Goal: Book appointment/travel/reservation

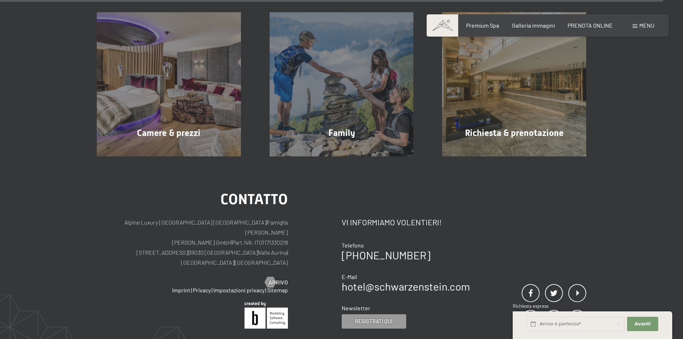
scroll to position [2953, 0]
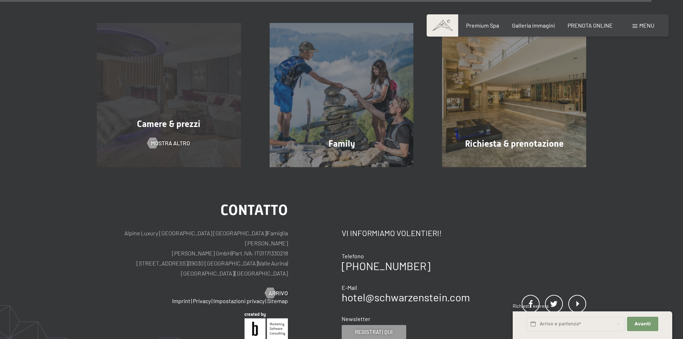
click at [174, 119] on span "Camere & prezzi" at bounding box center [168, 124] width 63 height 10
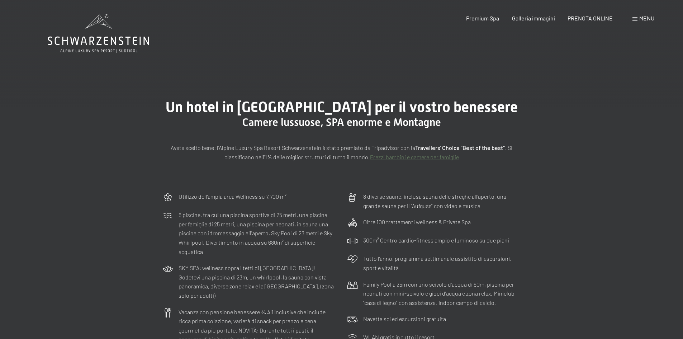
click at [127, 46] on icon at bounding box center [98, 33] width 101 height 38
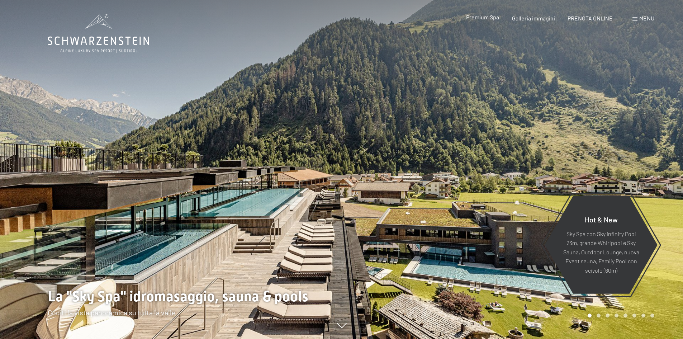
click at [481, 19] on span "Premium Spa" at bounding box center [482, 17] width 33 height 7
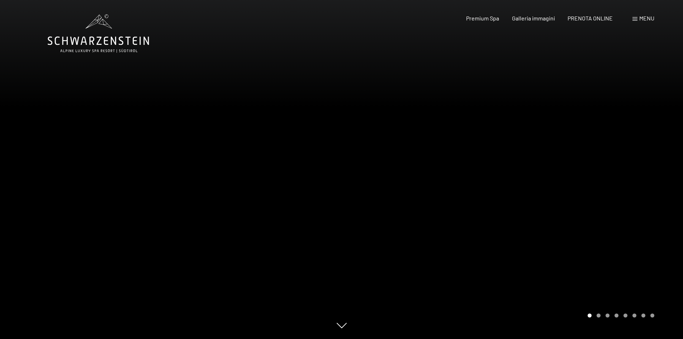
click at [628, 196] on div at bounding box center [513, 169] width 342 height 339
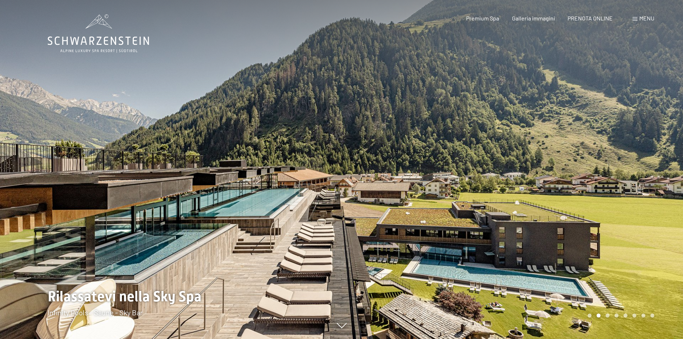
click at [628, 196] on div at bounding box center [513, 169] width 342 height 339
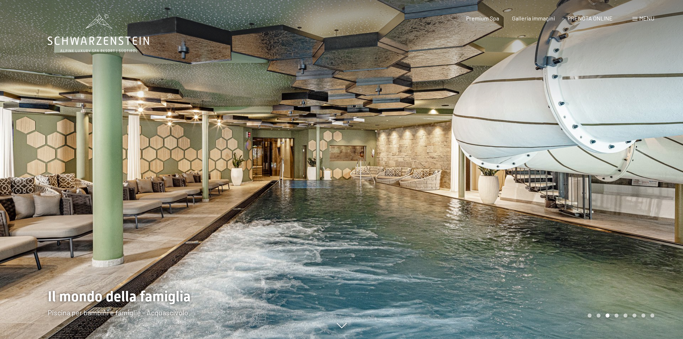
click at [628, 196] on div at bounding box center [513, 169] width 342 height 339
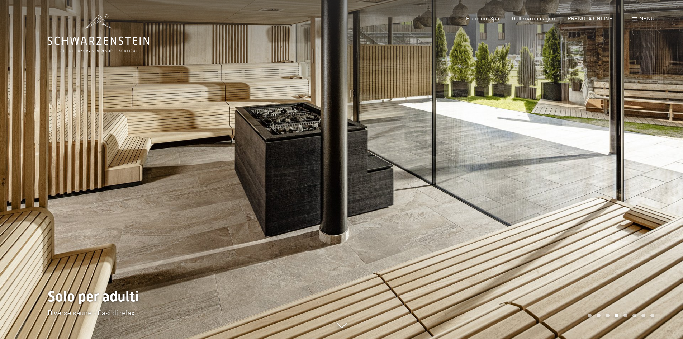
click at [628, 196] on div at bounding box center [513, 169] width 342 height 339
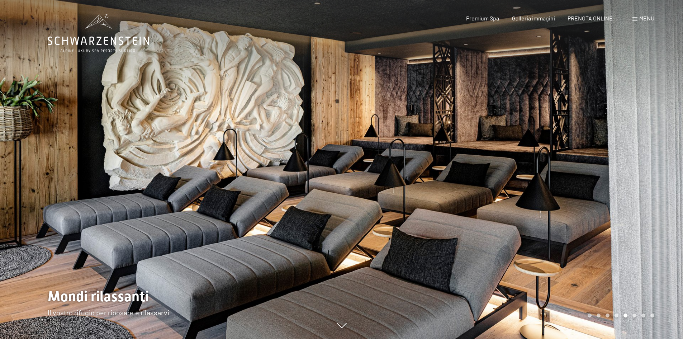
click at [628, 196] on div at bounding box center [513, 169] width 342 height 339
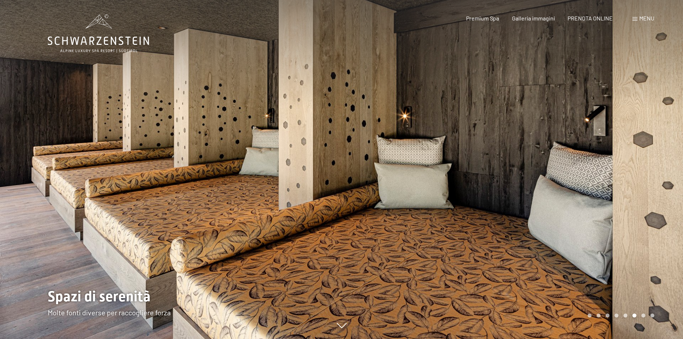
click at [626, 191] on div at bounding box center [513, 169] width 342 height 339
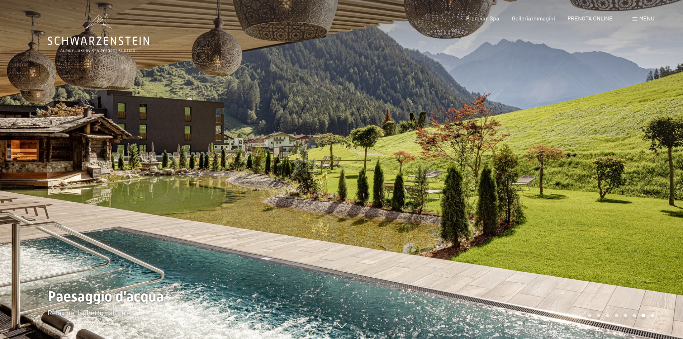
click at [16, 185] on div at bounding box center [171, 169] width 342 height 339
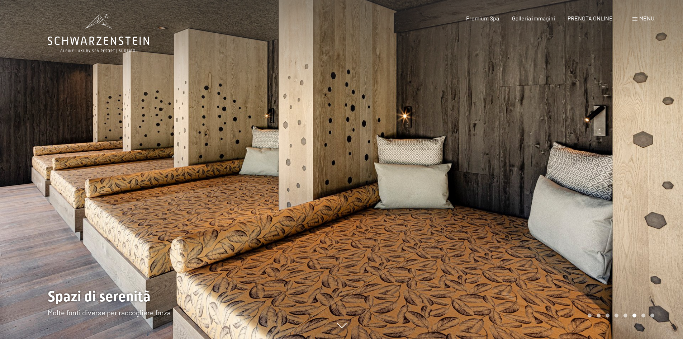
click at [28, 176] on div at bounding box center [171, 169] width 342 height 339
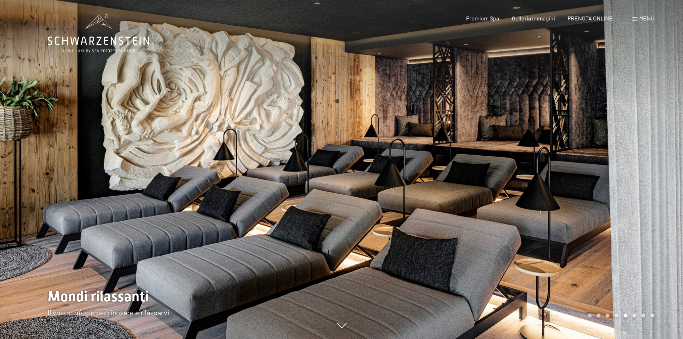
click at [28, 176] on div at bounding box center [171, 169] width 342 height 339
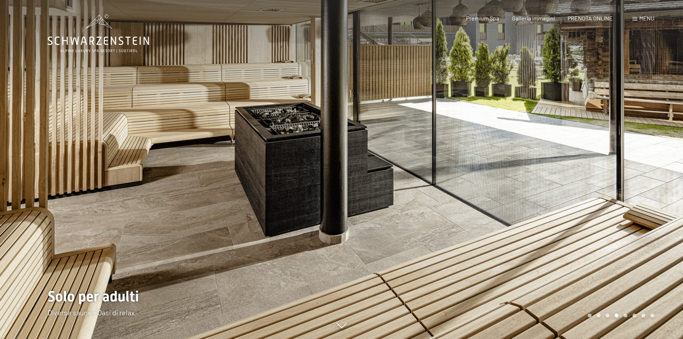
click at [601, 219] on div at bounding box center [513, 169] width 342 height 339
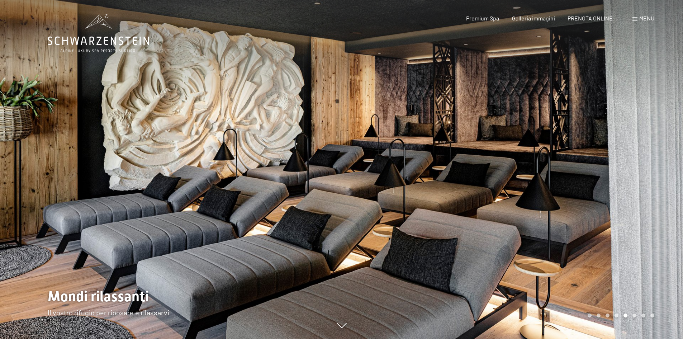
click at [548, 235] on div at bounding box center [513, 169] width 342 height 339
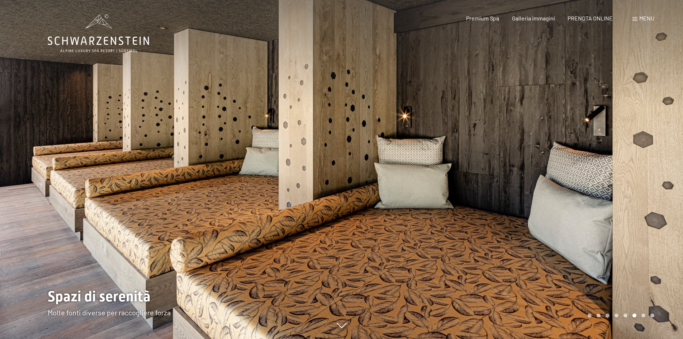
click at [601, 234] on div at bounding box center [513, 169] width 342 height 339
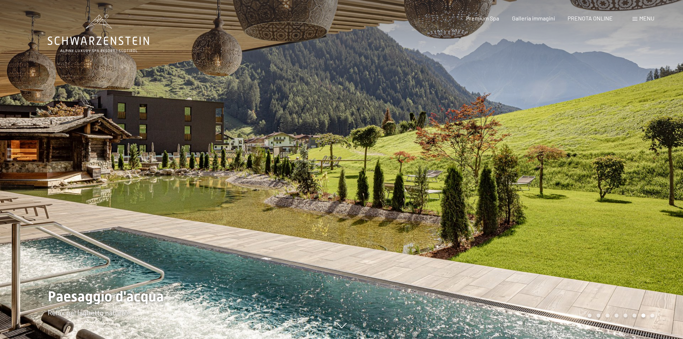
click at [442, 201] on div at bounding box center [513, 169] width 342 height 339
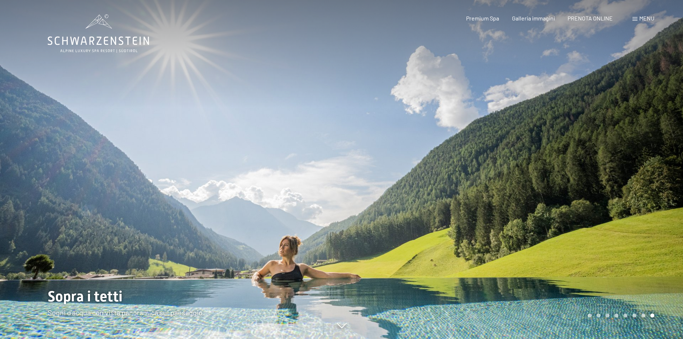
click at [440, 202] on div at bounding box center [513, 169] width 342 height 339
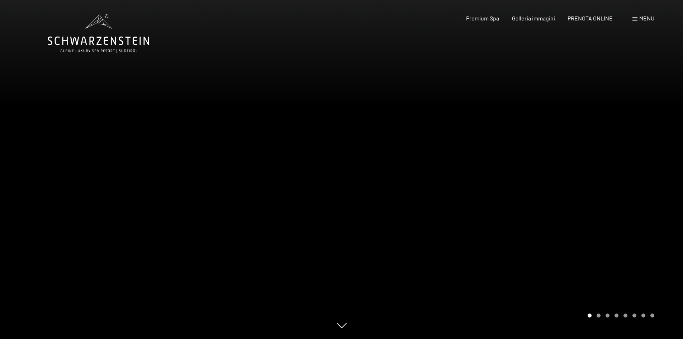
click at [505, 200] on div at bounding box center [513, 169] width 342 height 339
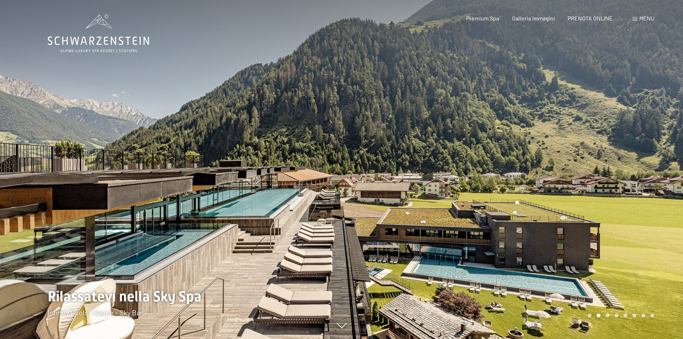
click at [593, 193] on div at bounding box center [513, 169] width 342 height 339
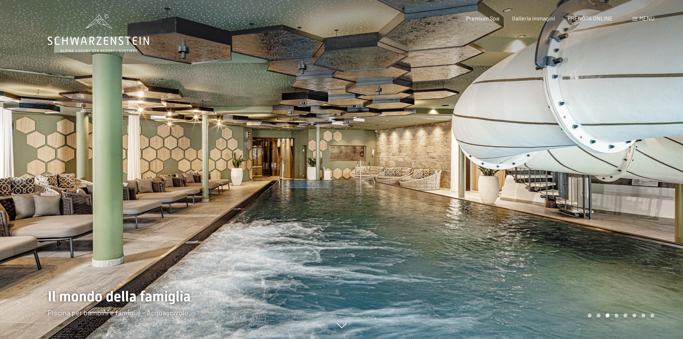
click at [586, 185] on div at bounding box center [513, 169] width 342 height 339
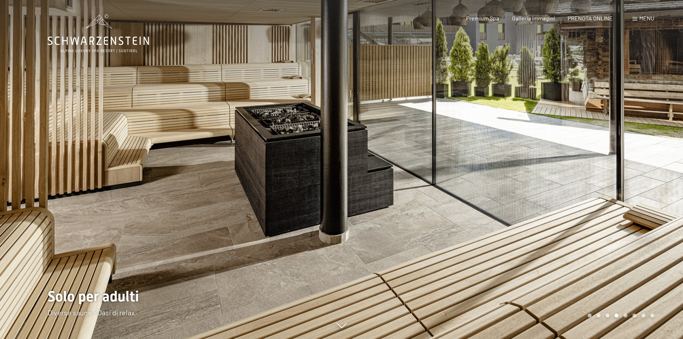
click at [649, 184] on div at bounding box center [513, 169] width 342 height 339
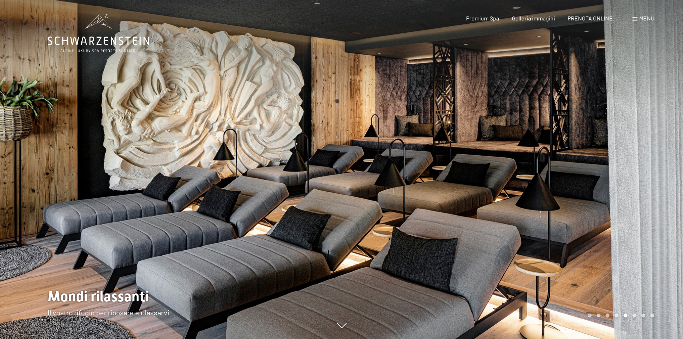
click at [651, 181] on div at bounding box center [513, 169] width 342 height 339
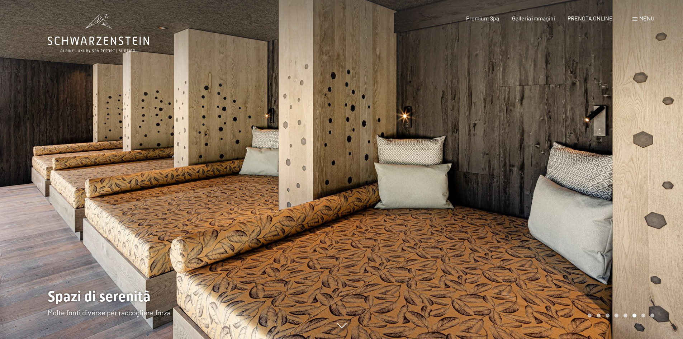
click at [651, 180] on div at bounding box center [513, 169] width 342 height 339
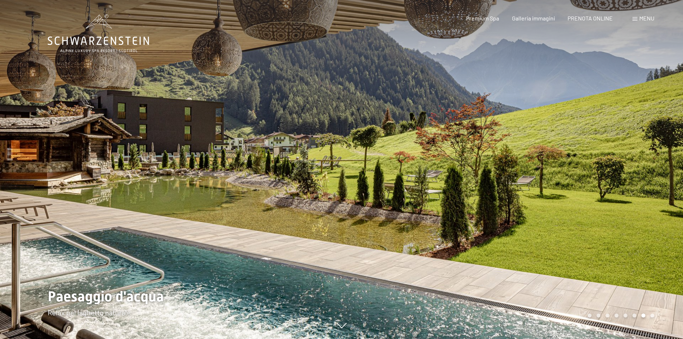
click at [651, 180] on div at bounding box center [513, 169] width 342 height 339
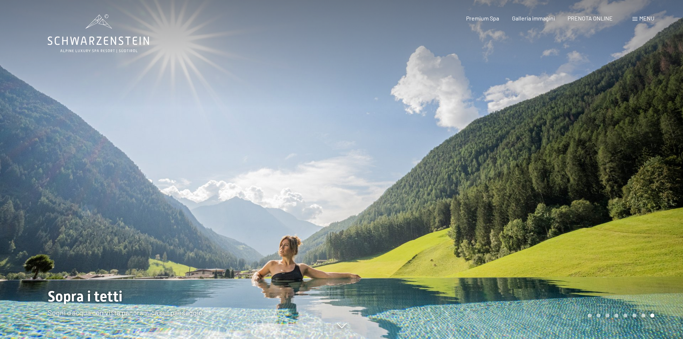
click at [651, 180] on div at bounding box center [513, 169] width 342 height 339
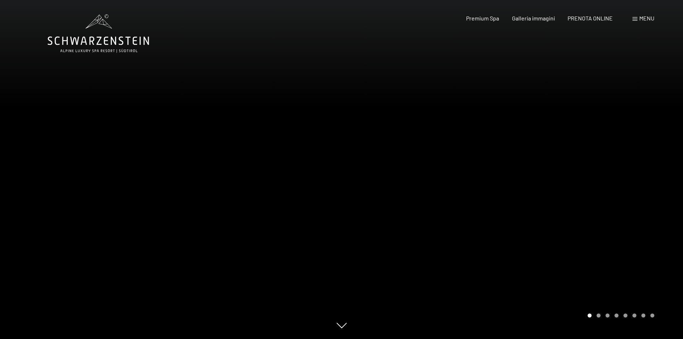
click at [652, 180] on div at bounding box center [513, 169] width 342 height 339
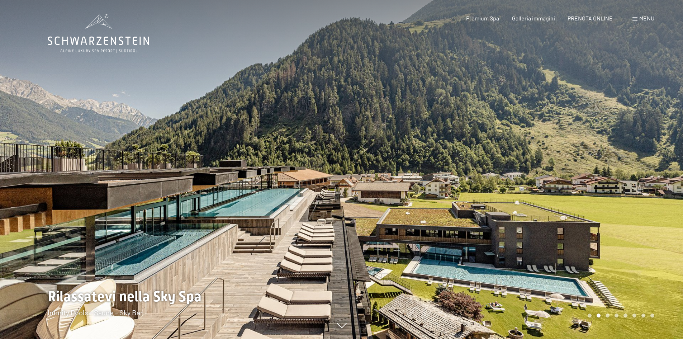
click at [652, 180] on div at bounding box center [513, 169] width 342 height 339
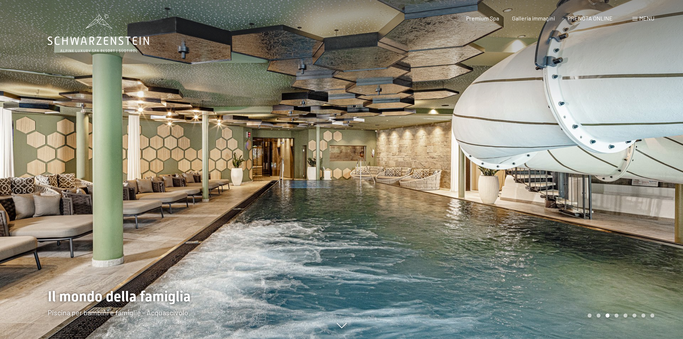
click at [652, 180] on div at bounding box center [513, 169] width 342 height 339
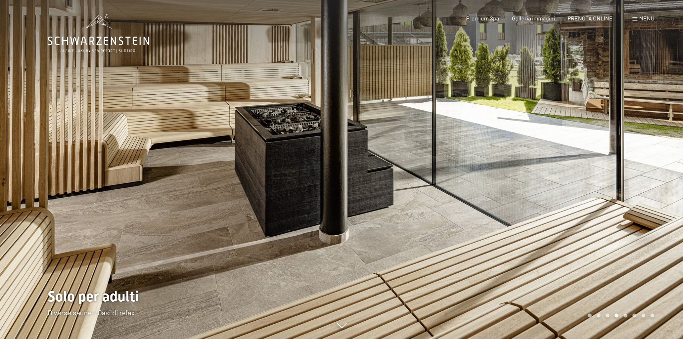
drag, startPoint x: 652, startPoint y: 180, endPoint x: 652, endPoint y: 186, distance: 6.1
click at [652, 183] on div at bounding box center [513, 169] width 342 height 339
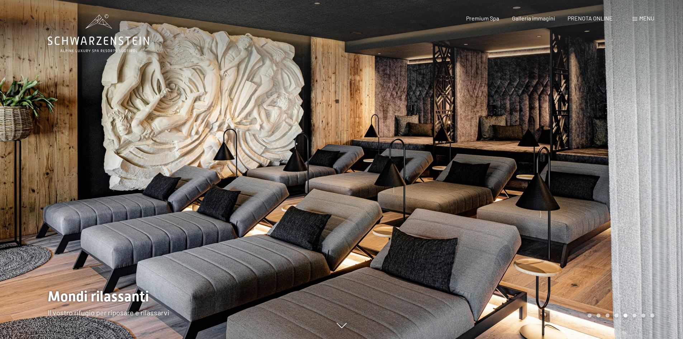
click at [652, 186] on div at bounding box center [513, 169] width 342 height 339
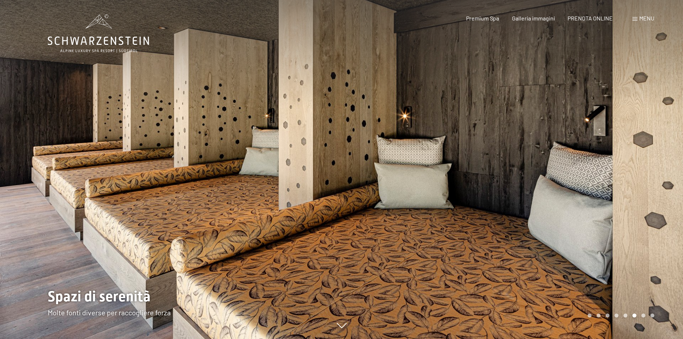
drag, startPoint x: 652, startPoint y: 186, endPoint x: 658, endPoint y: 204, distance: 18.7
click at [655, 195] on div at bounding box center [513, 169] width 342 height 339
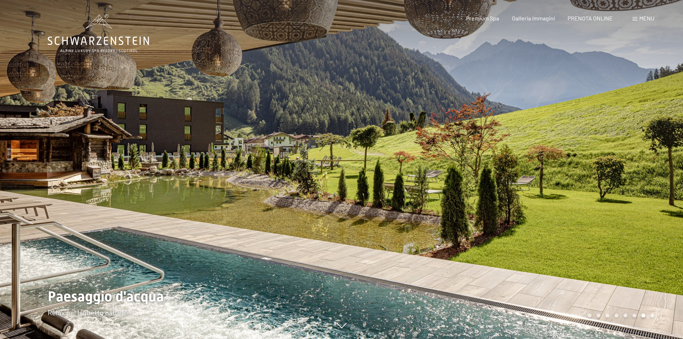
drag, startPoint x: 658, startPoint y: 202, endPoint x: 664, endPoint y: 216, distance: 15.3
click at [663, 217] on div at bounding box center [513, 169] width 342 height 339
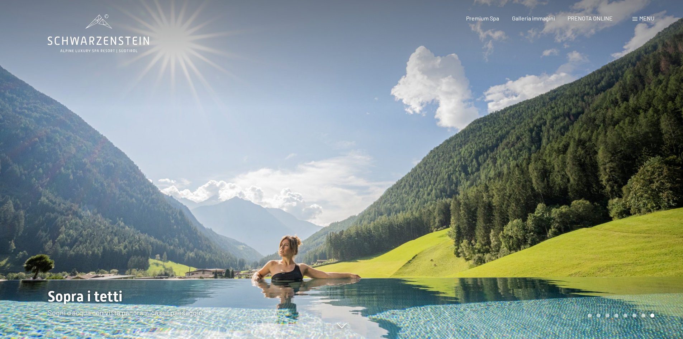
click at [664, 216] on div at bounding box center [513, 169] width 342 height 339
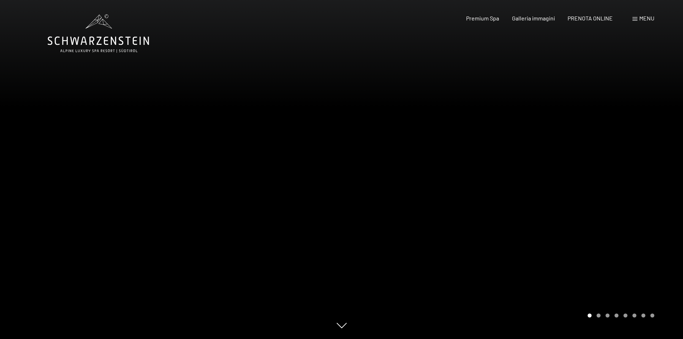
click at [664, 216] on div at bounding box center [513, 169] width 342 height 339
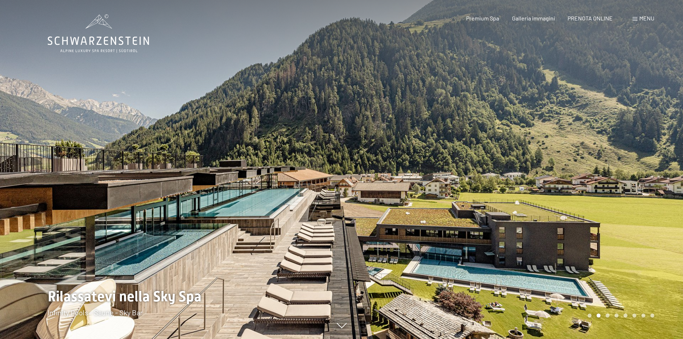
click at [664, 216] on div at bounding box center [513, 169] width 342 height 339
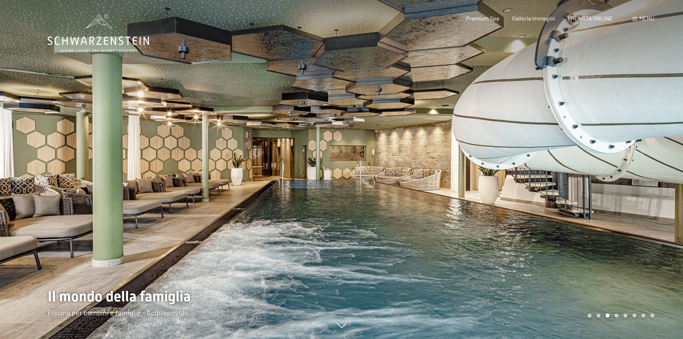
click at [664, 216] on div at bounding box center [513, 169] width 342 height 339
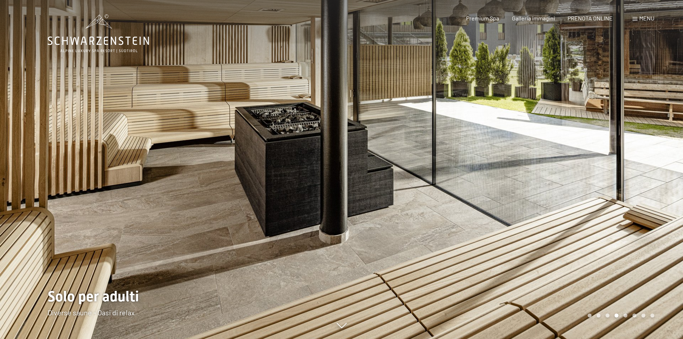
click at [664, 216] on div at bounding box center [513, 169] width 342 height 339
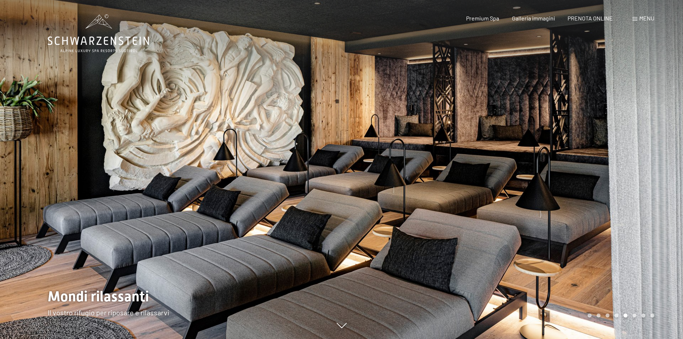
click at [664, 216] on div at bounding box center [513, 169] width 342 height 339
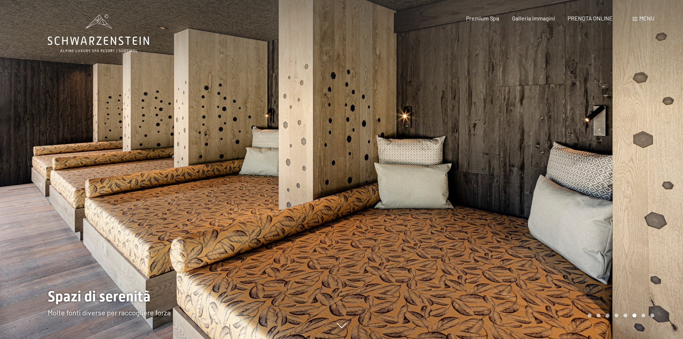
click at [161, 314] on div at bounding box center [171, 169] width 342 height 339
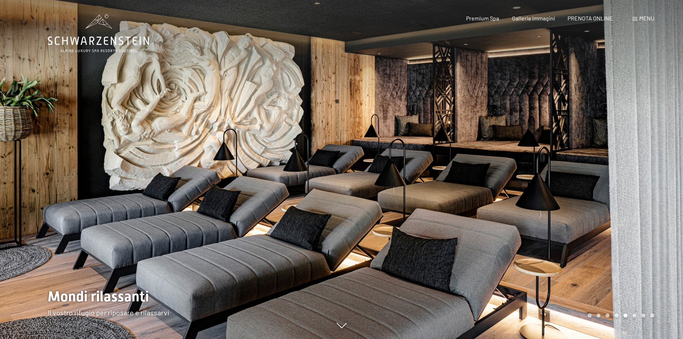
click at [163, 313] on div at bounding box center [171, 169] width 342 height 339
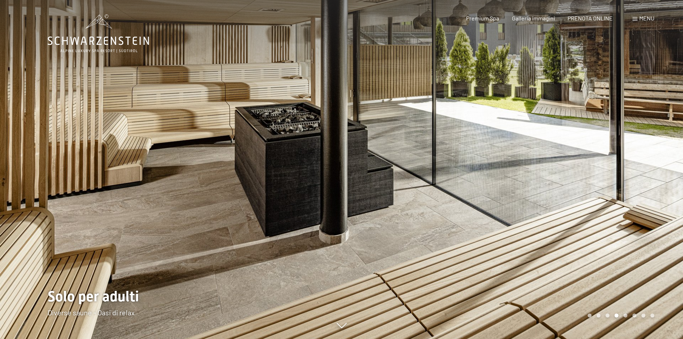
click at [643, 200] on div at bounding box center [513, 169] width 342 height 339
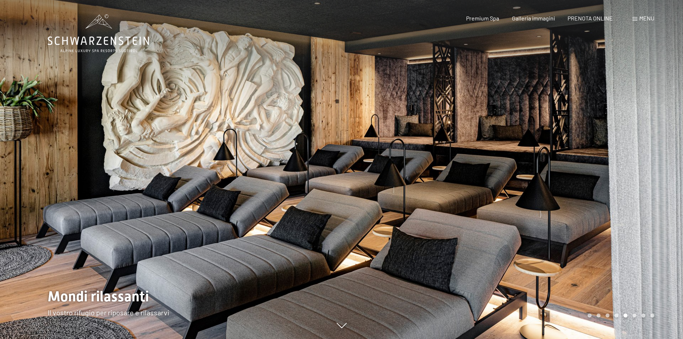
click at [643, 200] on div at bounding box center [513, 169] width 342 height 339
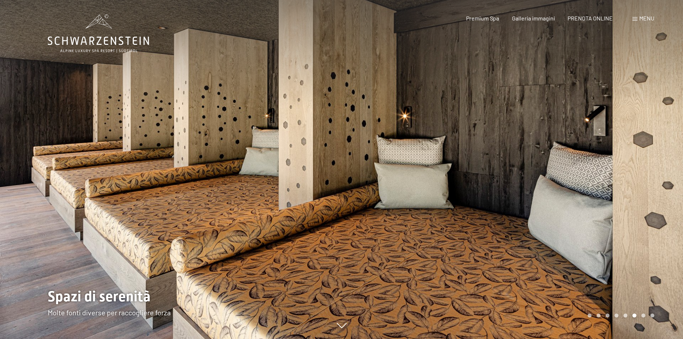
click at [643, 200] on div at bounding box center [513, 169] width 342 height 339
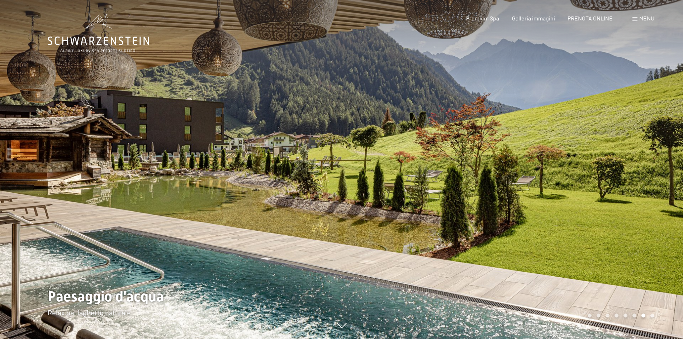
click at [643, 200] on div at bounding box center [513, 169] width 342 height 339
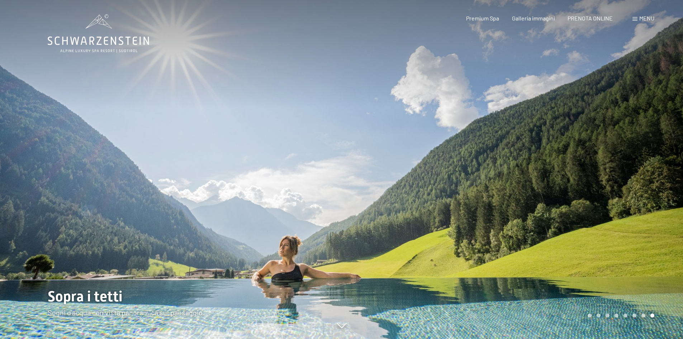
click at [643, 200] on div at bounding box center [513, 169] width 342 height 339
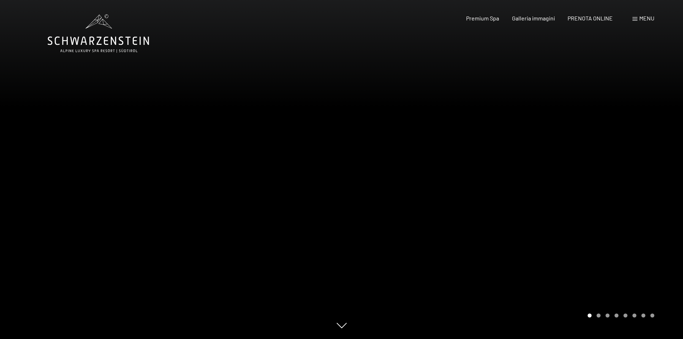
click at [643, 200] on div at bounding box center [513, 169] width 342 height 339
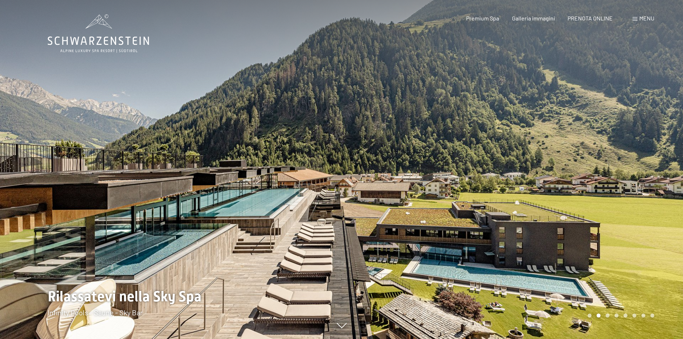
click at [643, 200] on div at bounding box center [513, 169] width 342 height 339
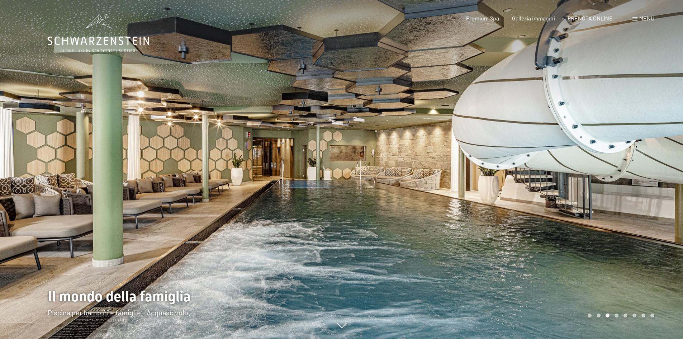
click at [643, 200] on div at bounding box center [513, 169] width 342 height 339
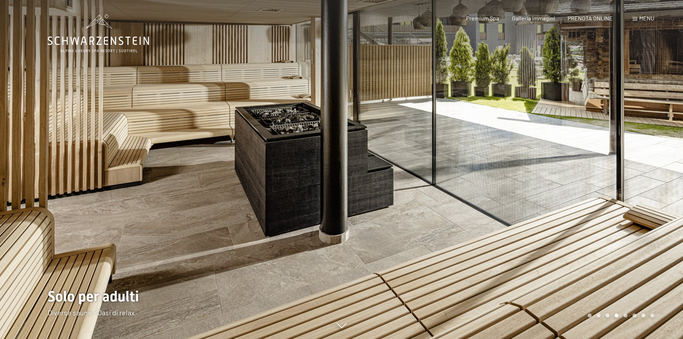
click at [644, 207] on div at bounding box center [513, 169] width 342 height 339
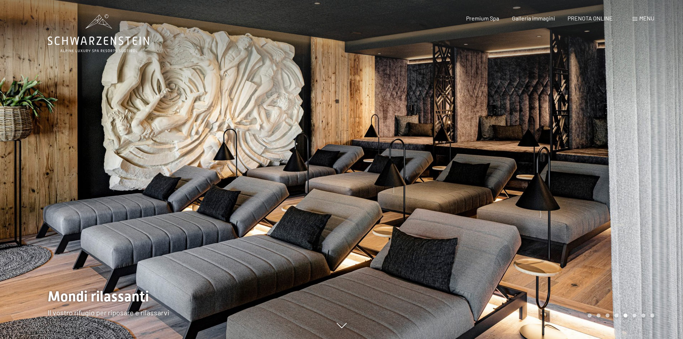
click at [648, 192] on div at bounding box center [513, 169] width 342 height 339
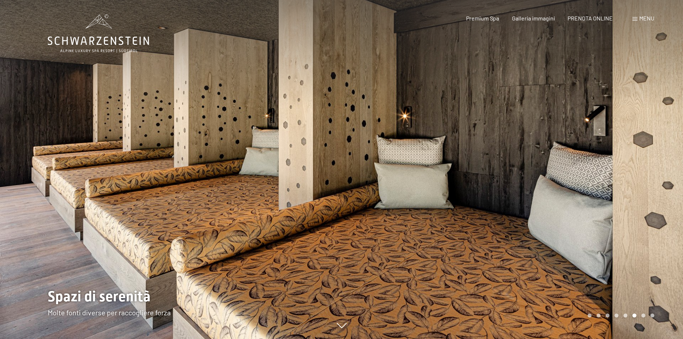
click at [67, 49] on icon at bounding box center [98, 33] width 101 height 38
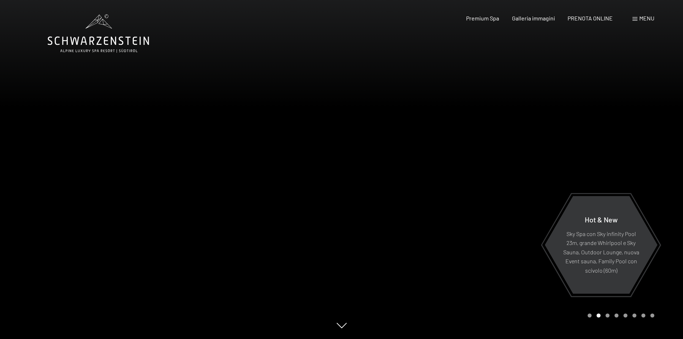
click at [670, 270] on div at bounding box center [513, 169] width 342 height 339
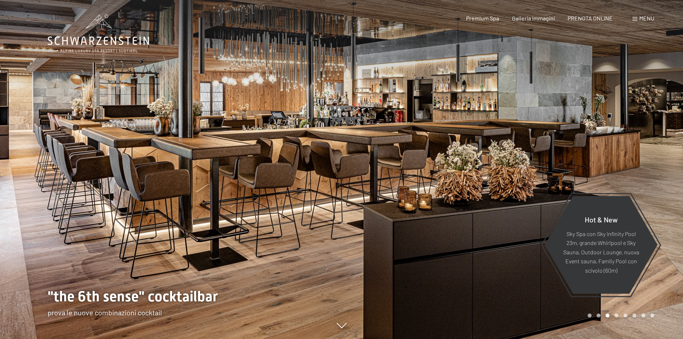
click at [670, 270] on div at bounding box center [513, 169] width 342 height 339
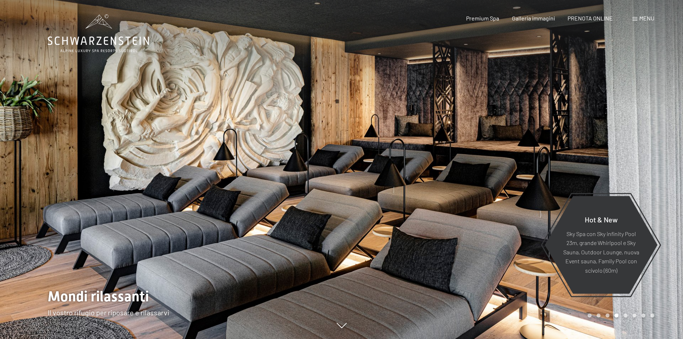
click at [51, 222] on div at bounding box center [171, 169] width 342 height 339
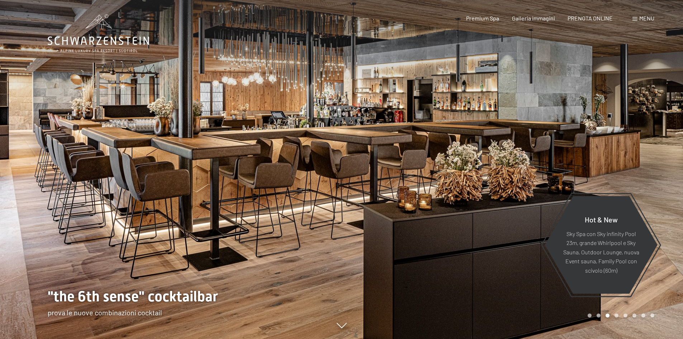
click at [89, 242] on div at bounding box center [171, 169] width 342 height 339
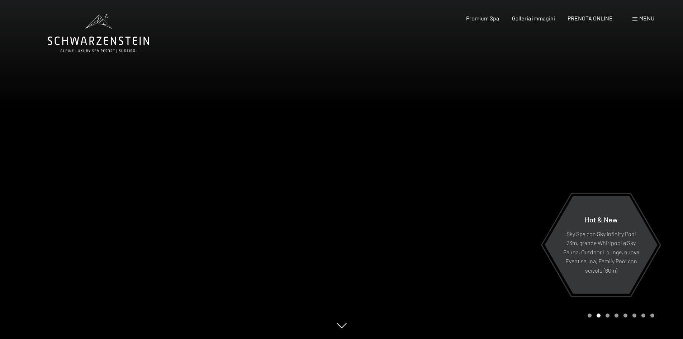
click at [90, 238] on div at bounding box center [171, 169] width 342 height 339
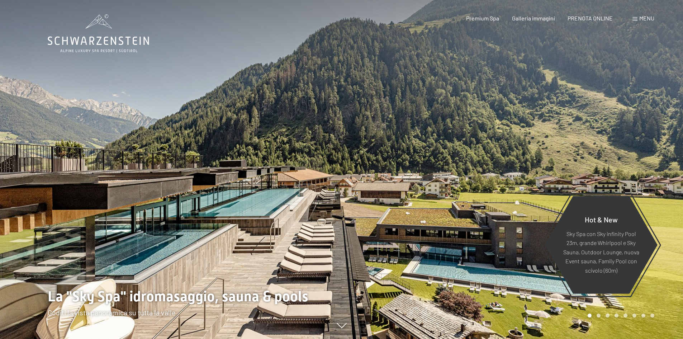
click at [671, 232] on div at bounding box center [513, 169] width 342 height 339
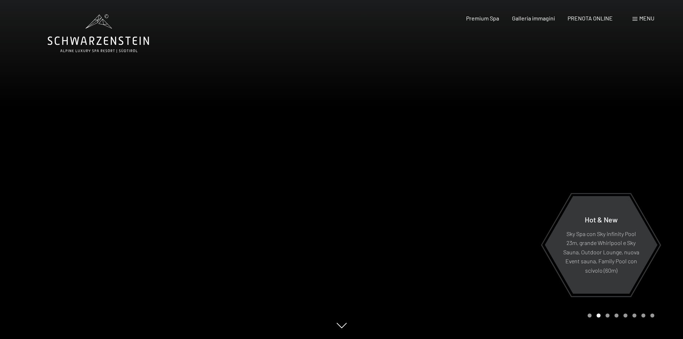
click at [672, 233] on div at bounding box center [513, 169] width 342 height 339
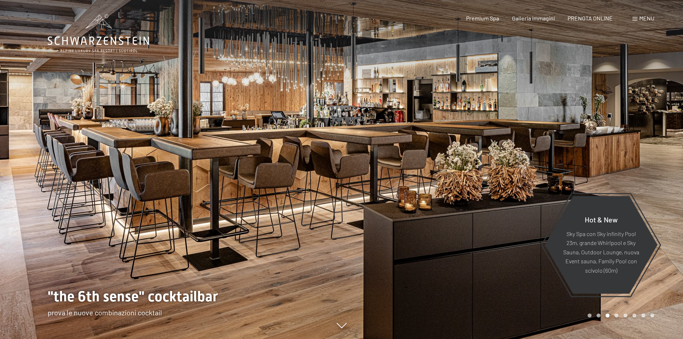
click at [38, 239] on div at bounding box center [171, 169] width 342 height 339
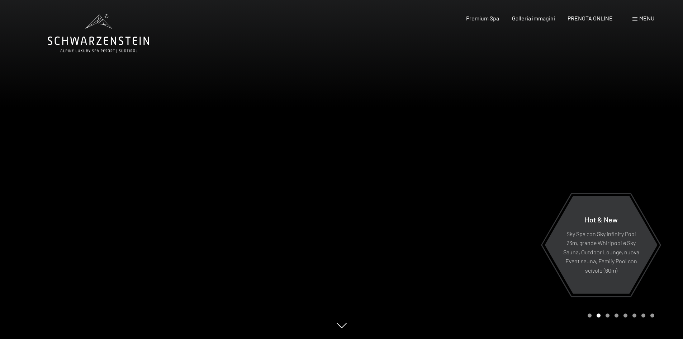
click at [38, 239] on div at bounding box center [171, 169] width 342 height 339
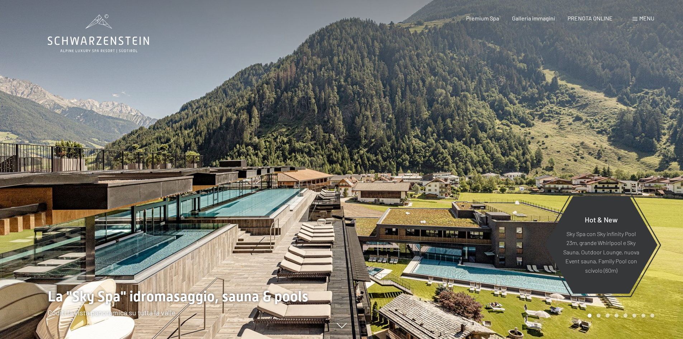
click at [665, 220] on div at bounding box center [513, 169] width 342 height 339
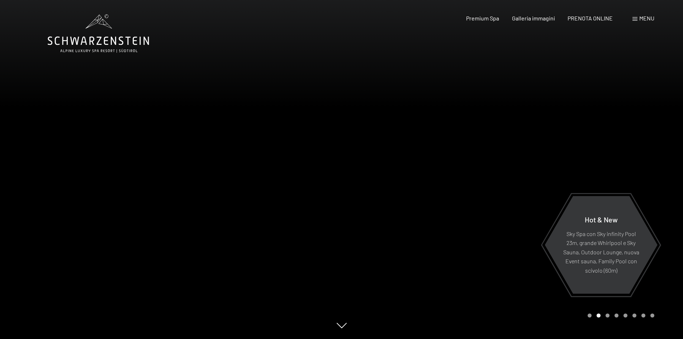
click at [665, 220] on div at bounding box center [513, 169] width 342 height 339
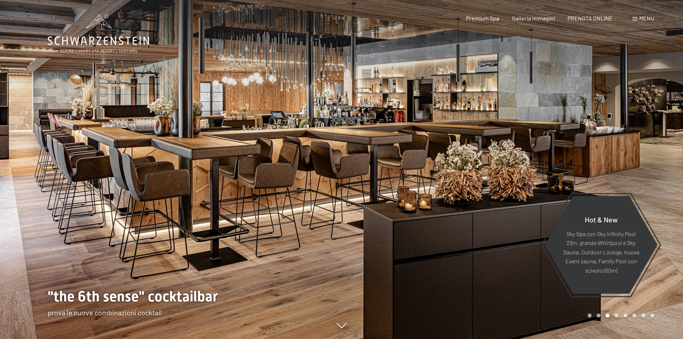
click at [665, 220] on div at bounding box center [513, 169] width 342 height 339
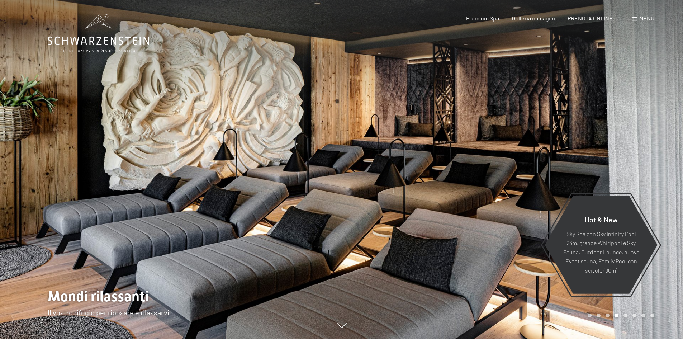
click at [22, 250] on div at bounding box center [171, 169] width 342 height 339
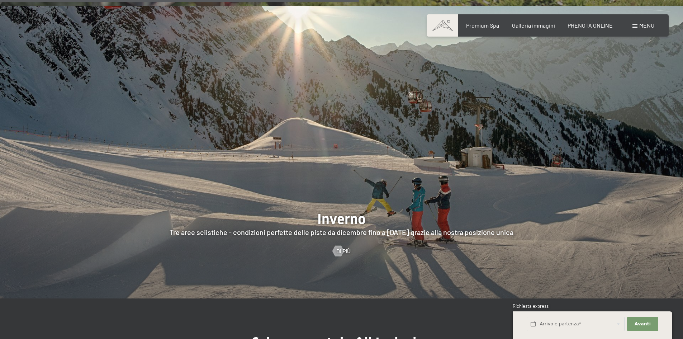
scroll to position [1864, 0]
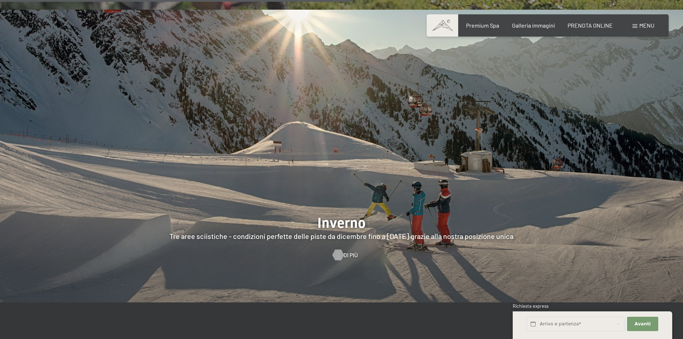
click at [341, 249] on div at bounding box center [338, 254] width 6 height 11
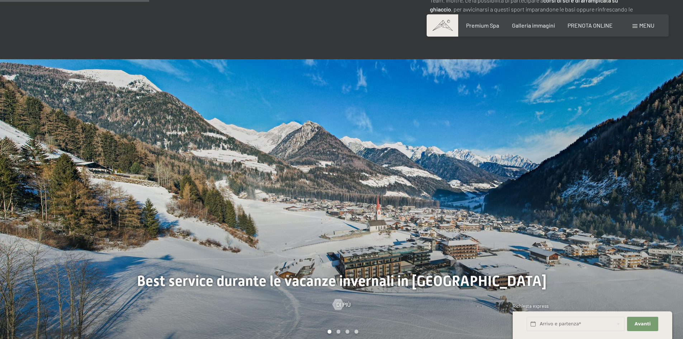
scroll to position [717, 0]
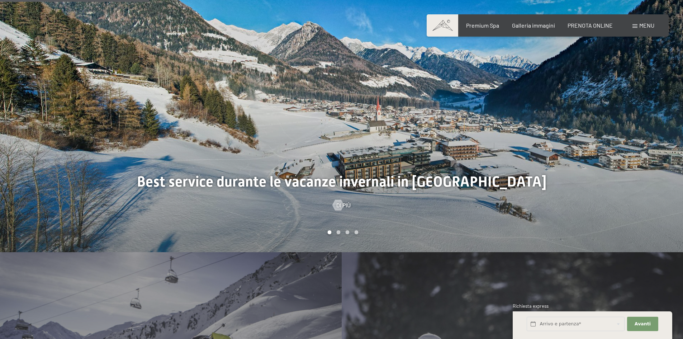
click at [646, 177] on div at bounding box center [513, 106] width 342 height 292
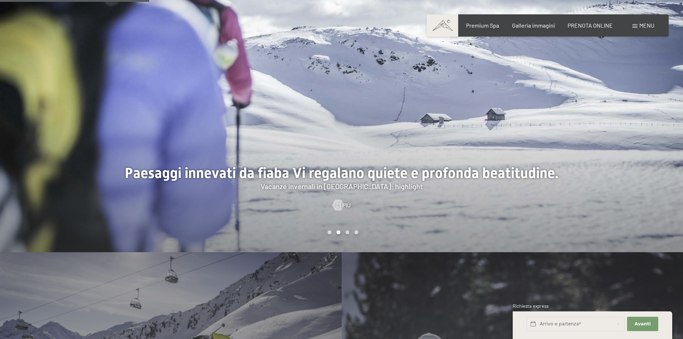
click at [646, 177] on div at bounding box center [513, 106] width 342 height 292
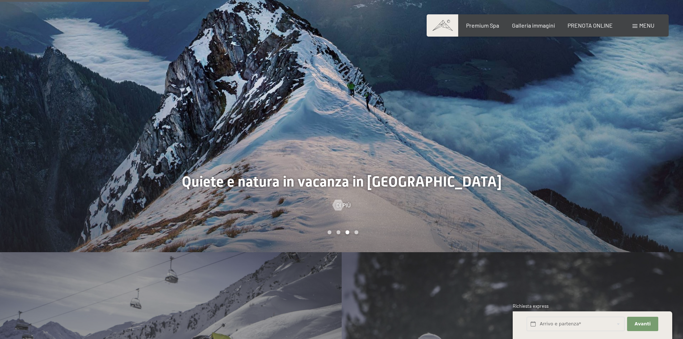
click at [647, 175] on div at bounding box center [513, 106] width 342 height 292
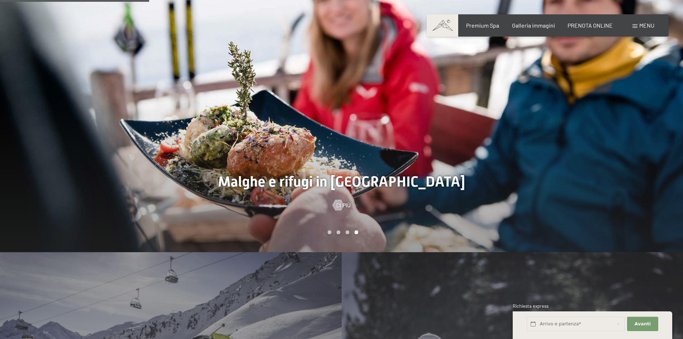
click at [647, 175] on div at bounding box center [513, 106] width 342 height 292
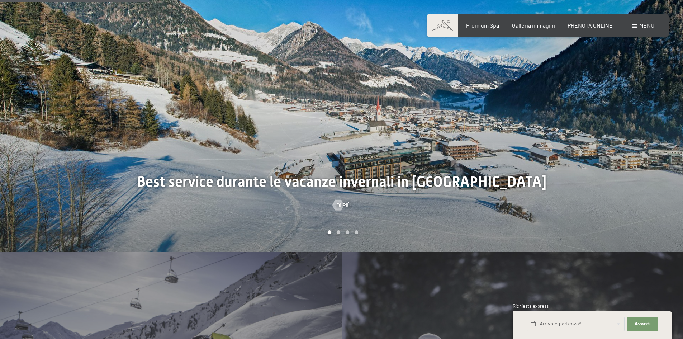
drag, startPoint x: 647, startPoint y: 175, endPoint x: 655, endPoint y: 182, distance: 10.4
click at [655, 182] on div at bounding box center [513, 106] width 342 height 292
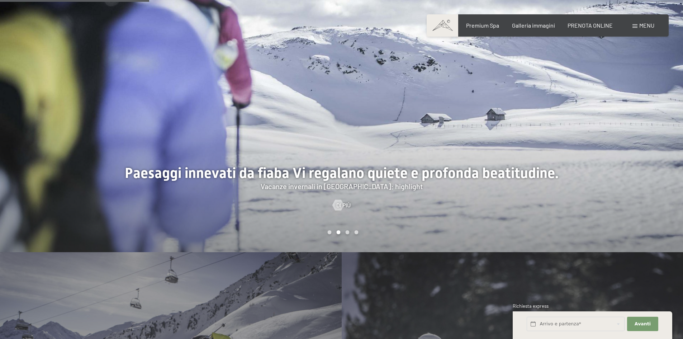
click at [655, 181] on div at bounding box center [513, 106] width 342 height 292
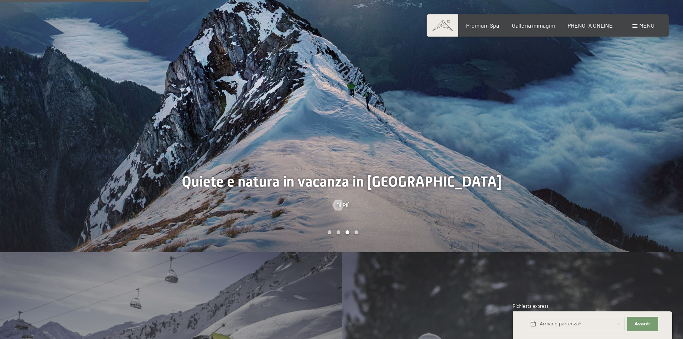
drag, startPoint x: 655, startPoint y: 181, endPoint x: 659, endPoint y: 184, distance: 5.3
click at [659, 184] on div at bounding box center [513, 106] width 342 height 292
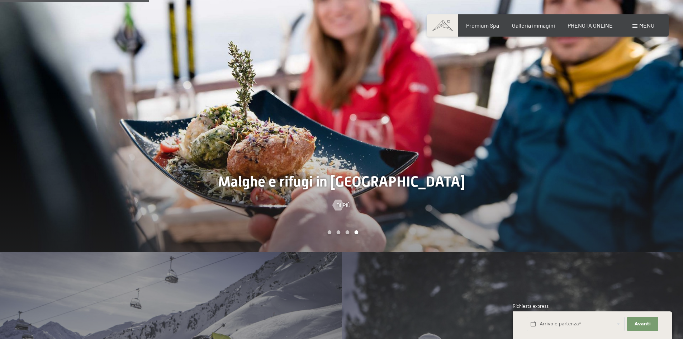
click at [659, 184] on div at bounding box center [513, 106] width 342 height 292
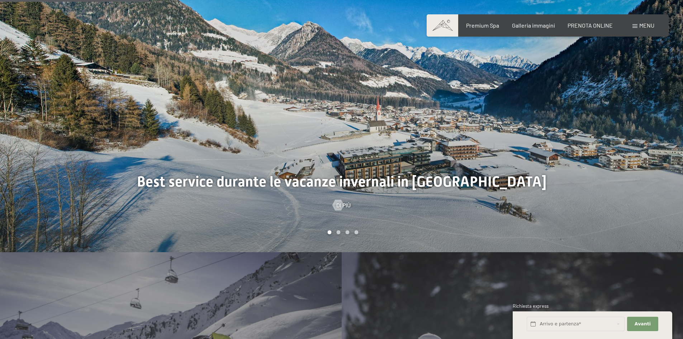
click at [659, 184] on div at bounding box center [513, 106] width 342 height 292
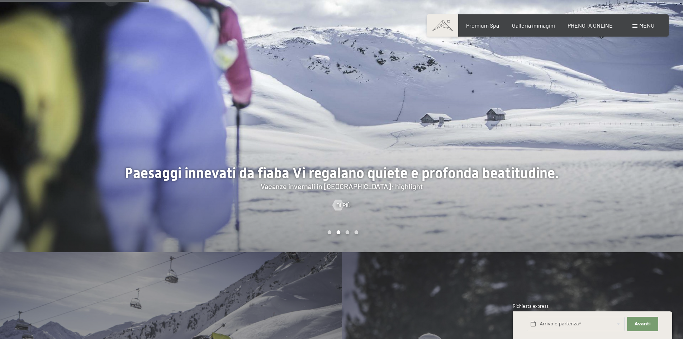
click at [659, 184] on div at bounding box center [513, 106] width 342 height 292
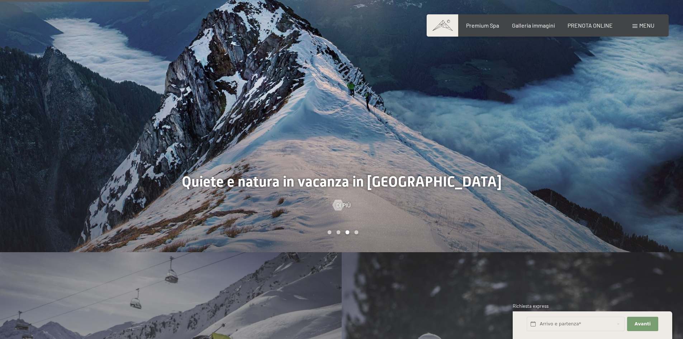
click at [659, 184] on div at bounding box center [513, 106] width 342 height 292
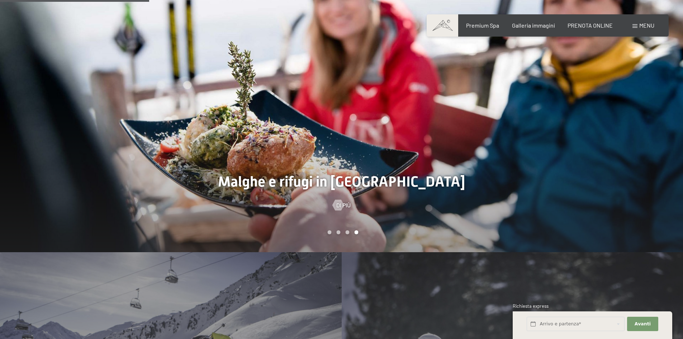
click at [659, 184] on div at bounding box center [513, 106] width 342 height 292
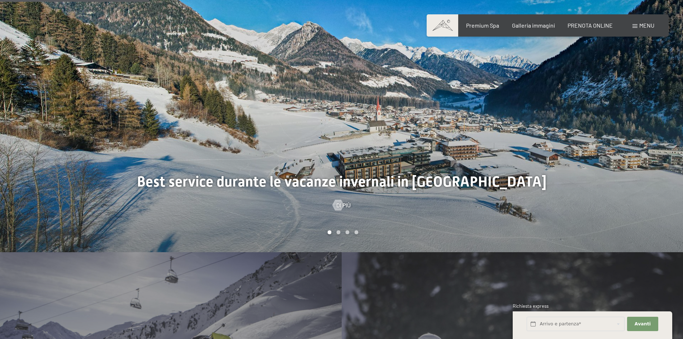
click at [659, 184] on div at bounding box center [513, 106] width 342 height 292
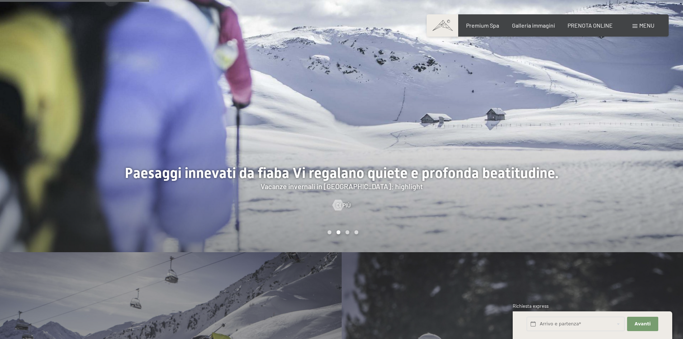
click at [659, 184] on div at bounding box center [513, 106] width 342 height 292
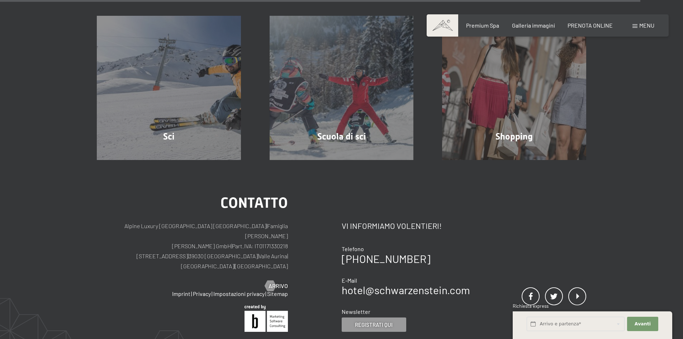
scroll to position [2661, 0]
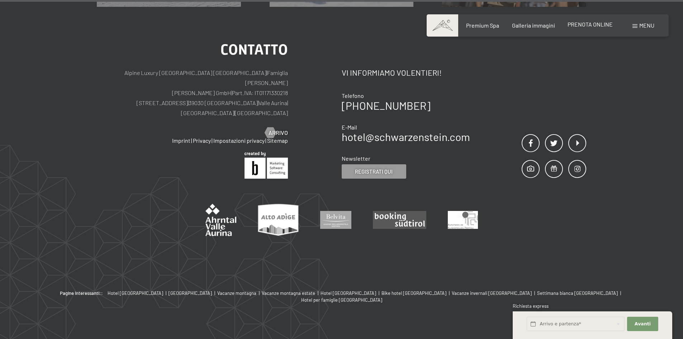
click at [577, 25] on span "PRENOTA ONLINE" at bounding box center [589, 24] width 45 height 7
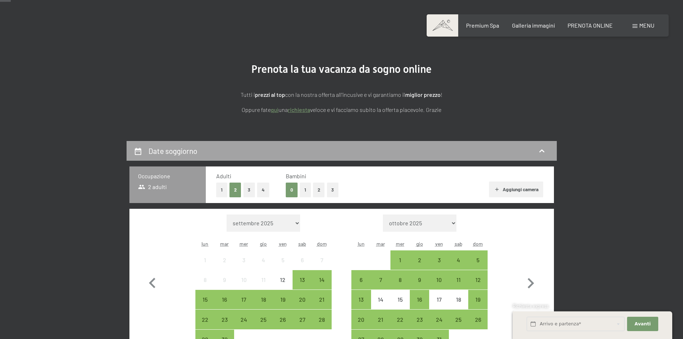
scroll to position [72, 0]
